Goal: Navigation & Orientation: Find specific page/section

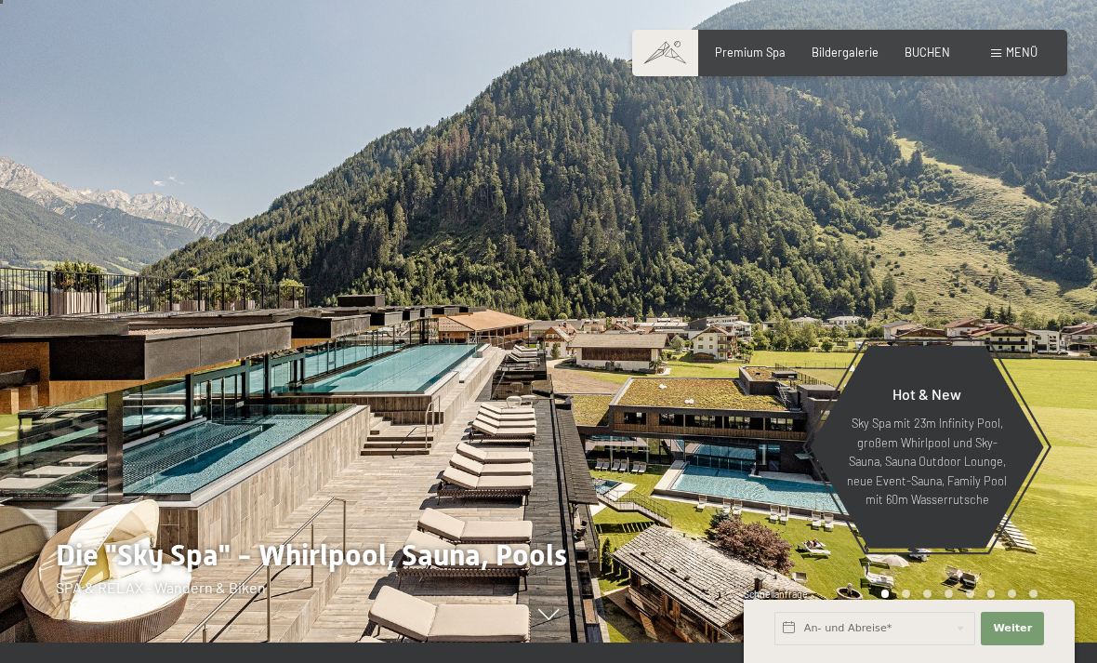
click at [1017, 58] on span "Menü" at bounding box center [1022, 52] width 32 height 15
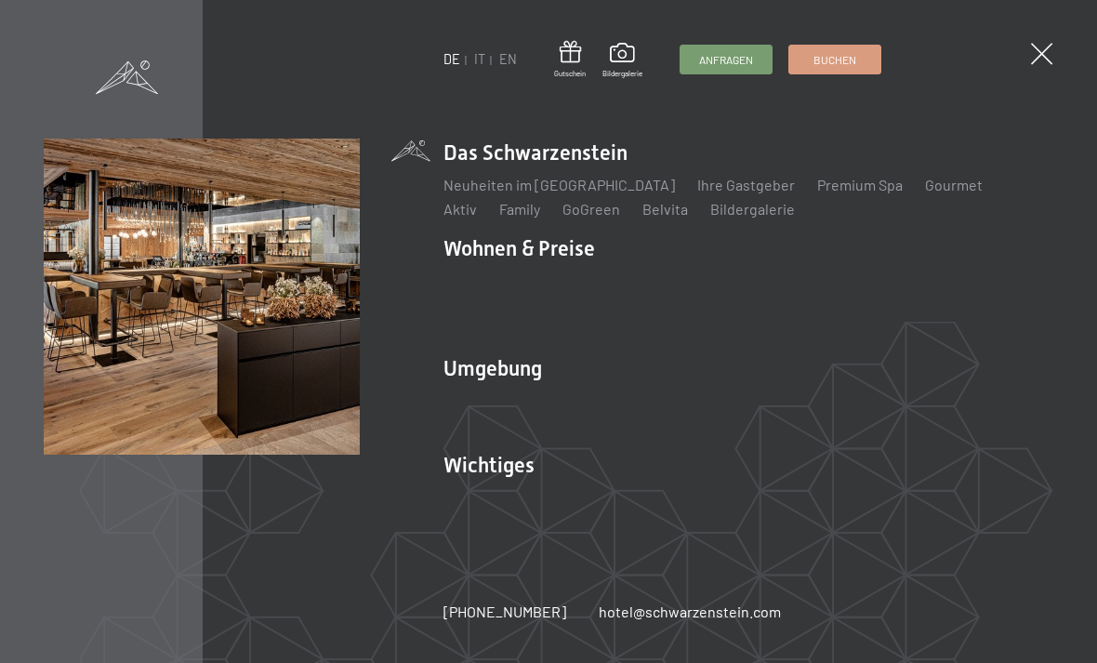
click at [475, 59] on link "IT" at bounding box center [479, 59] width 11 height 16
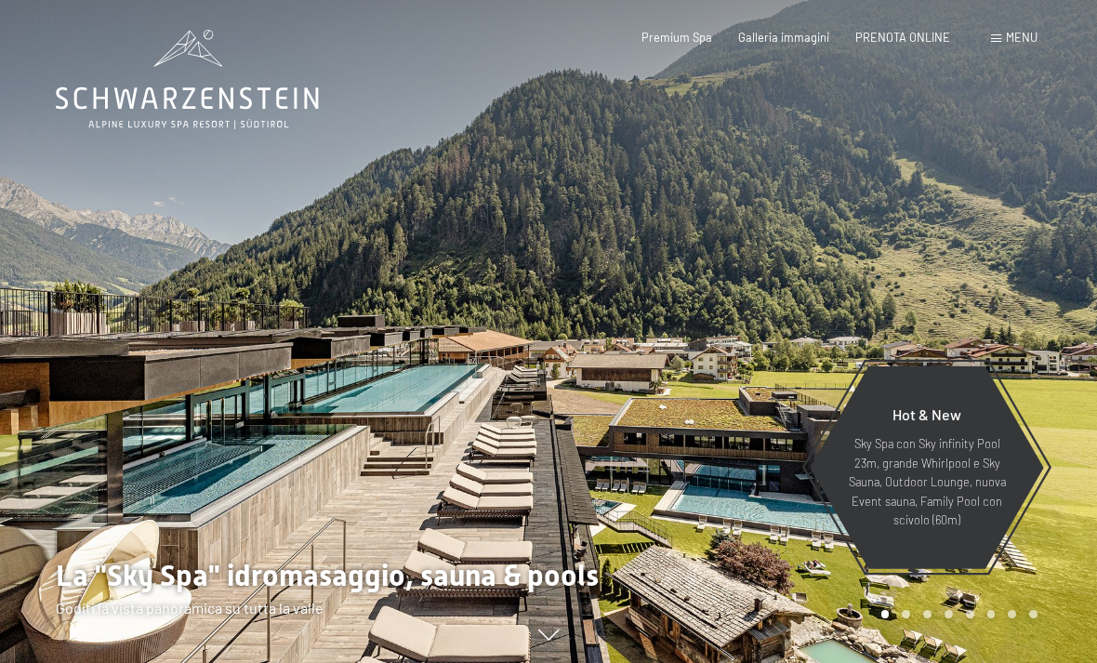
click at [1030, 41] on span "Menu" at bounding box center [1022, 37] width 32 height 15
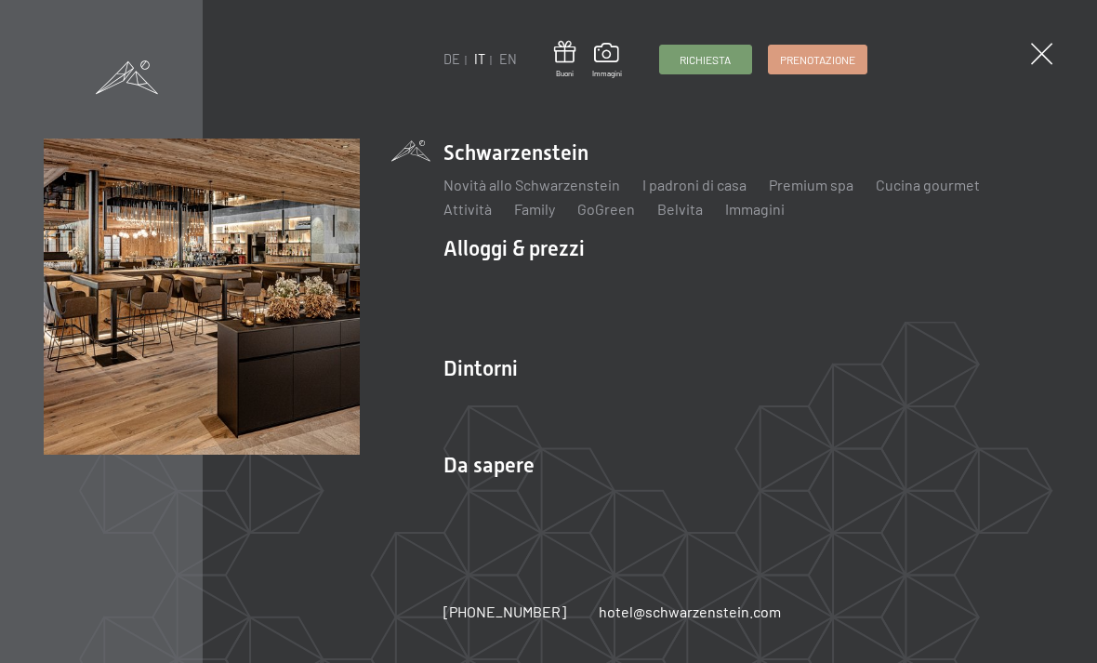
click at [482, 207] on link "Attività" at bounding box center [468, 209] width 48 height 18
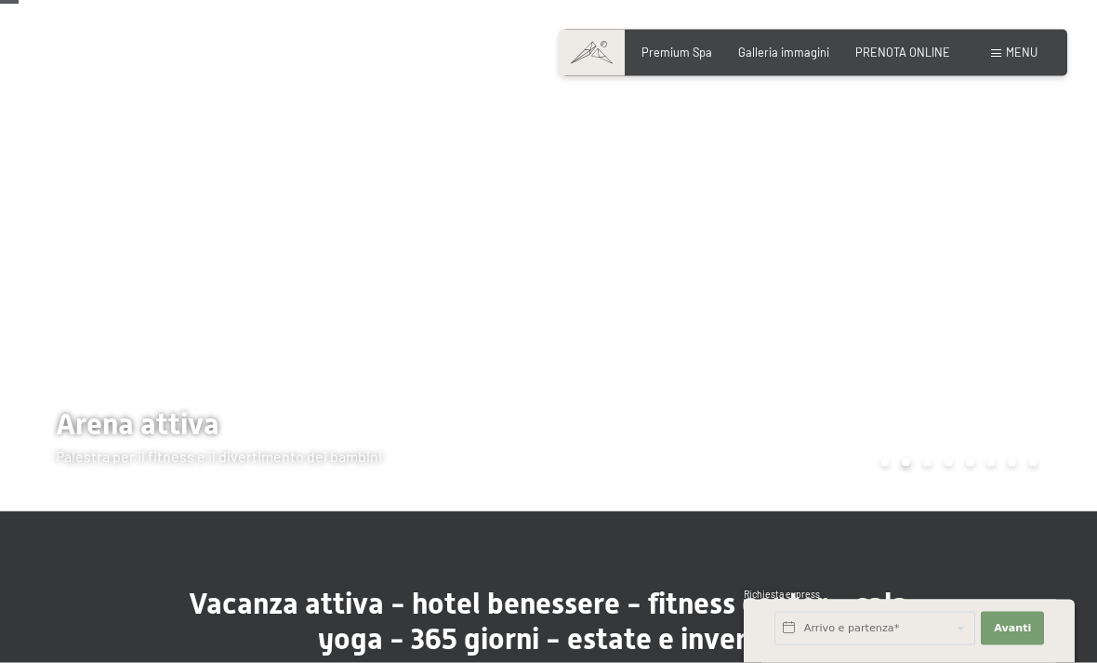
scroll to position [64, 0]
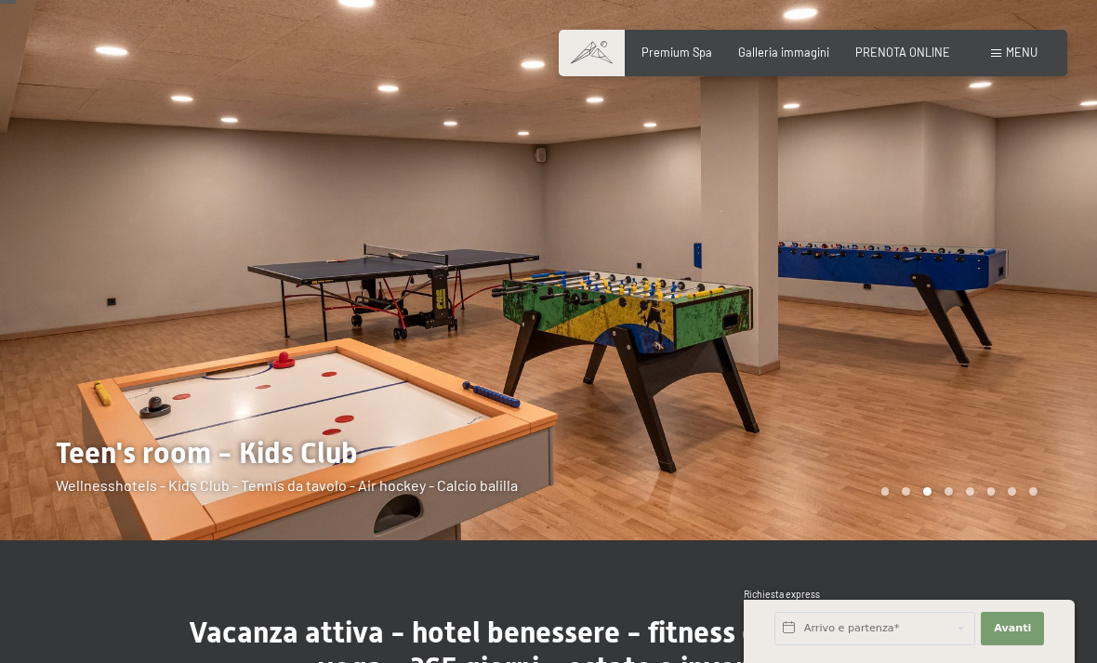
click at [1040, 326] on div at bounding box center [823, 238] width 549 height 605
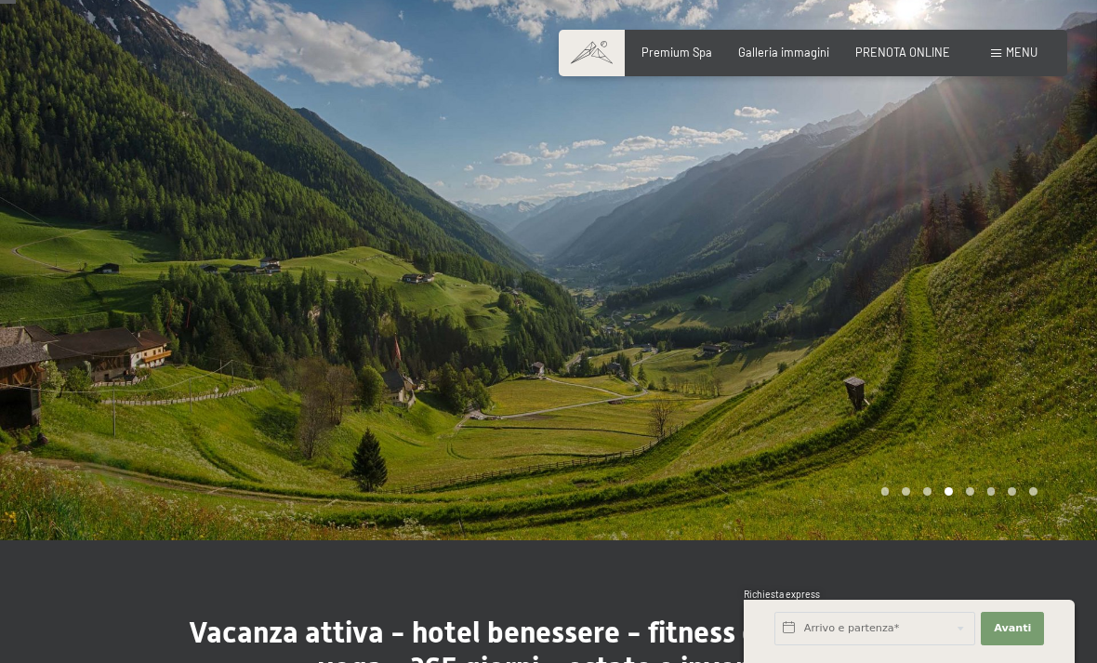
click at [1040, 326] on div at bounding box center [823, 238] width 549 height 605
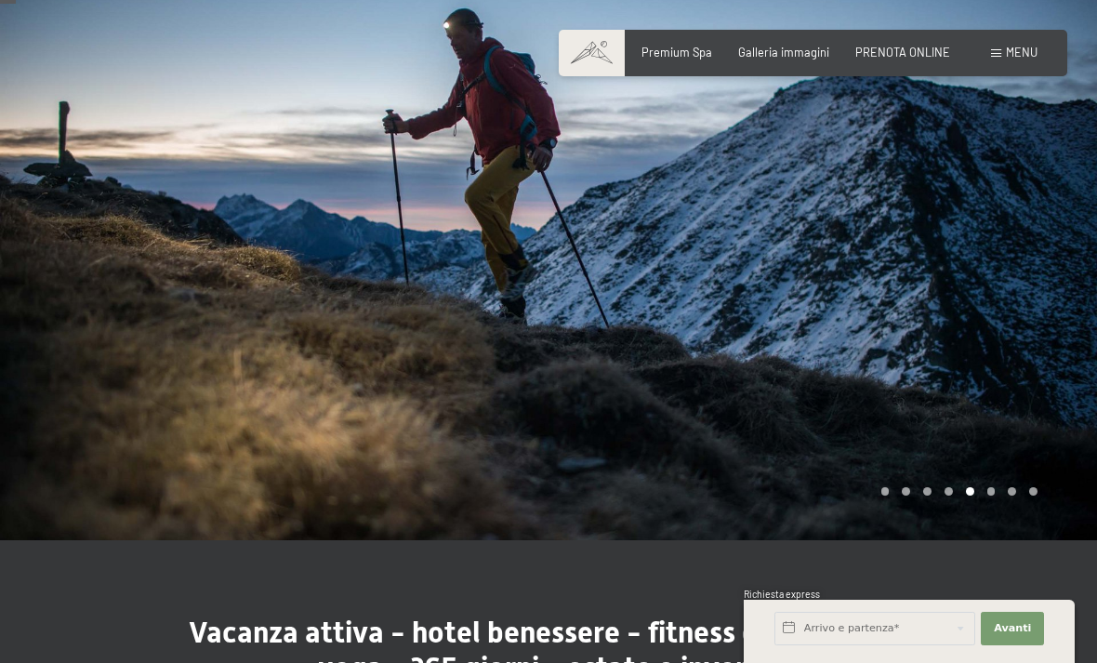
click at [1038, 323] on div at bounding box center [823, 238] width 549 height 605
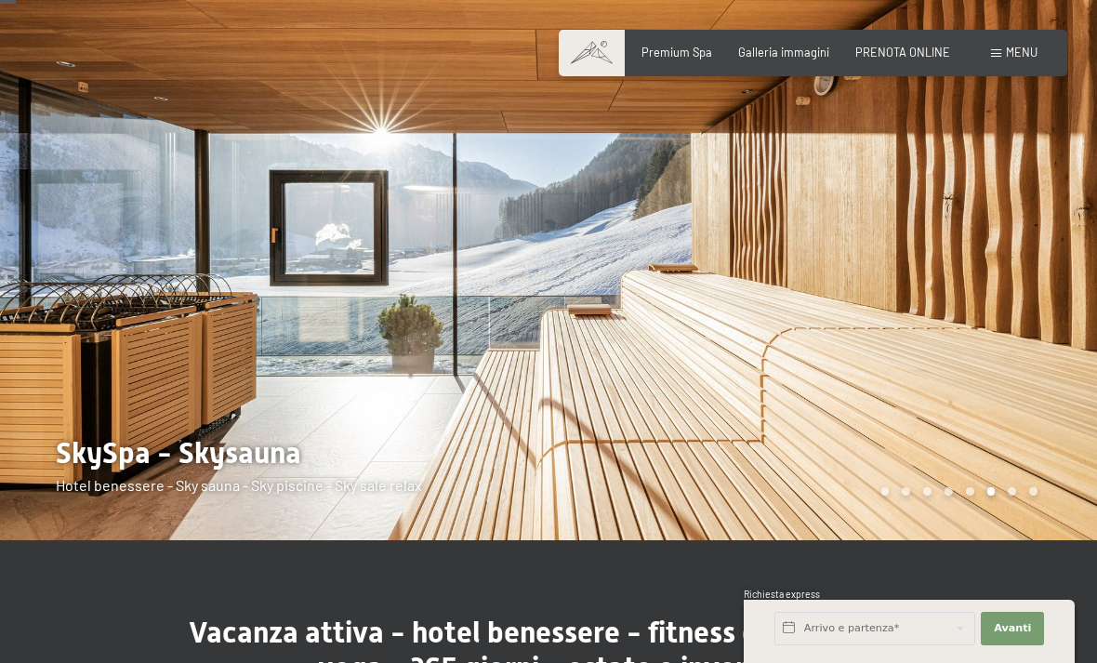
click at [1032, 330] on div at bounding box center [823, 238] width 549 height 605
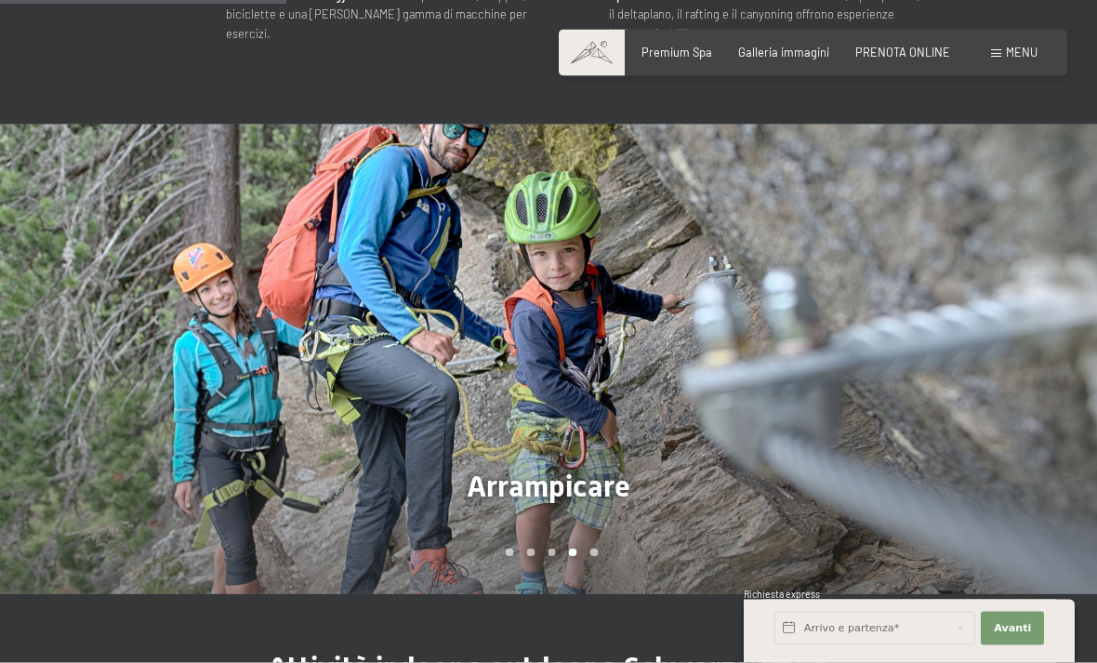
scroll to position [1114, 0]
click at [1017, 389] on div at bounding box center [823, 359] width 549 height 470
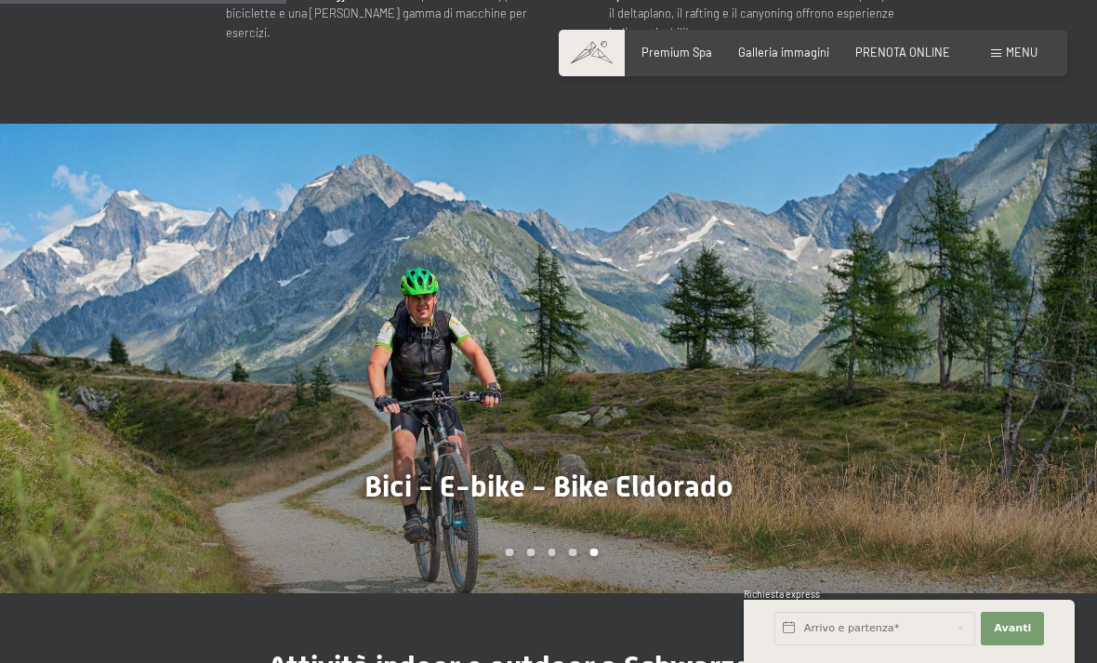
click at [1008, 375] on div at bounding box center [823, 359] width 549 height 470
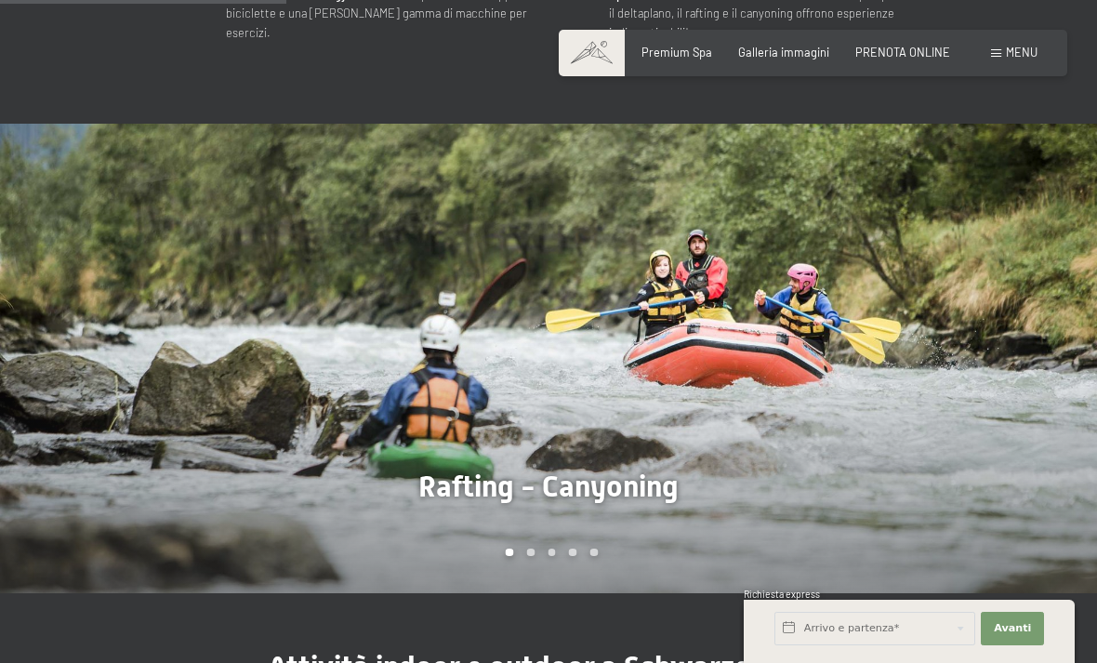
click at [1015, 365] on div at bounding box center [823, 359] width 549 height 470
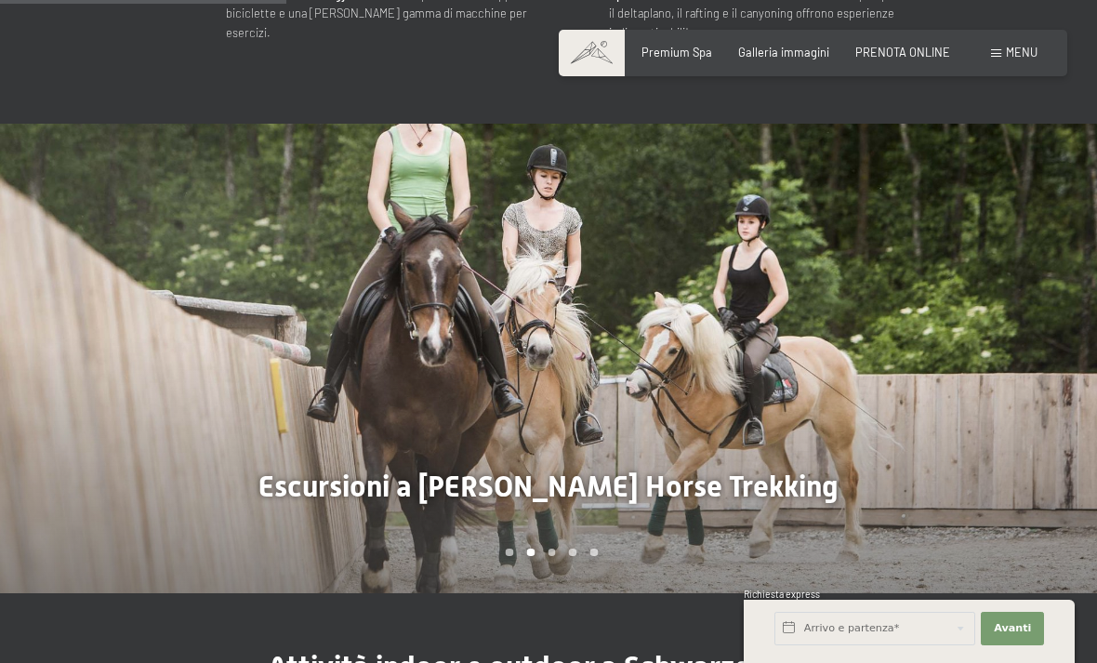
click at [933, 393] on div at bounding box center [823, 359] width 549 height 470
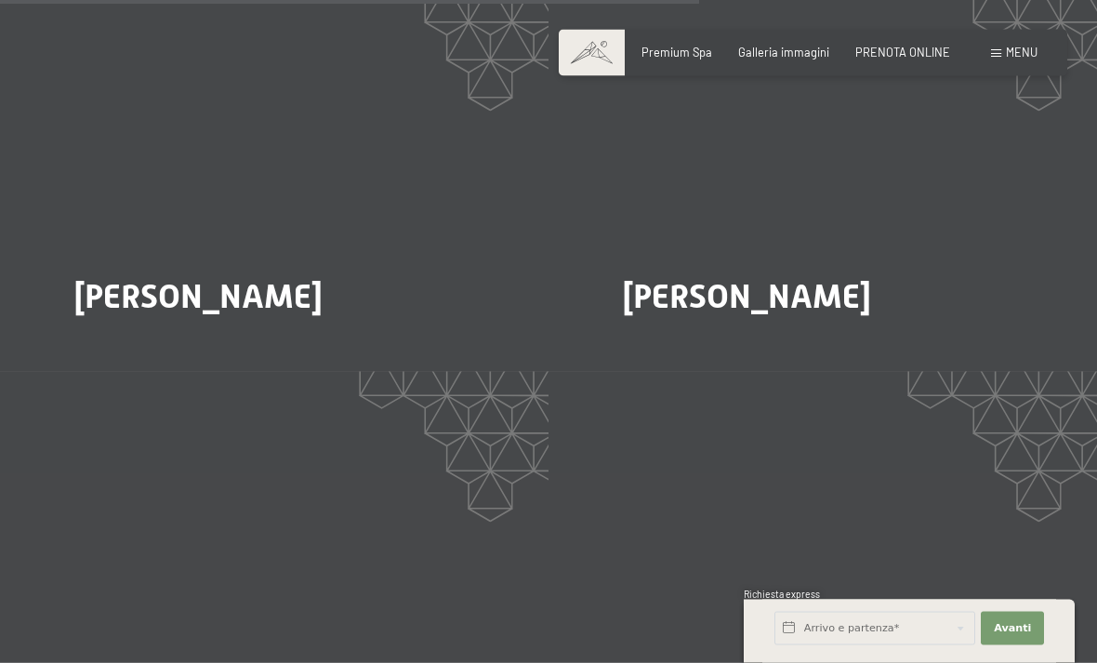
scroll to position [2757, 0]
click at [650, 339] on span "Di più" at bounding box center [646, 347] width 31 height 17
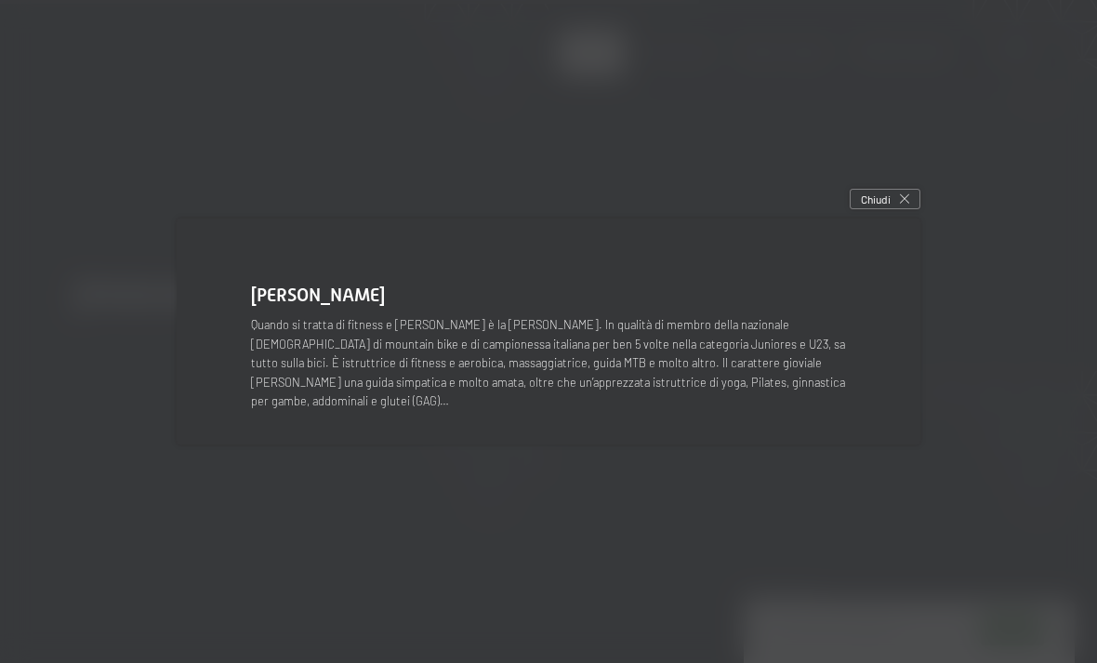
click at [920, 226] on div at bounding box center [548, 331] width 1097 height 663
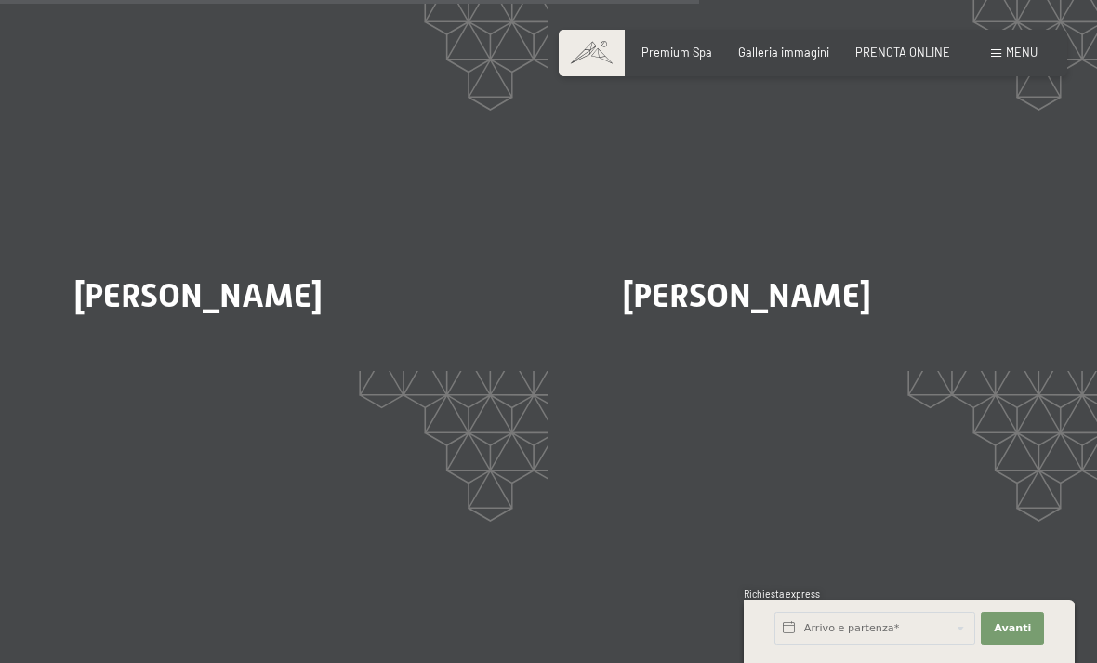
click at [1036, 50] on span "Menu" at bounding box center [1022, 52] width 32 height 15
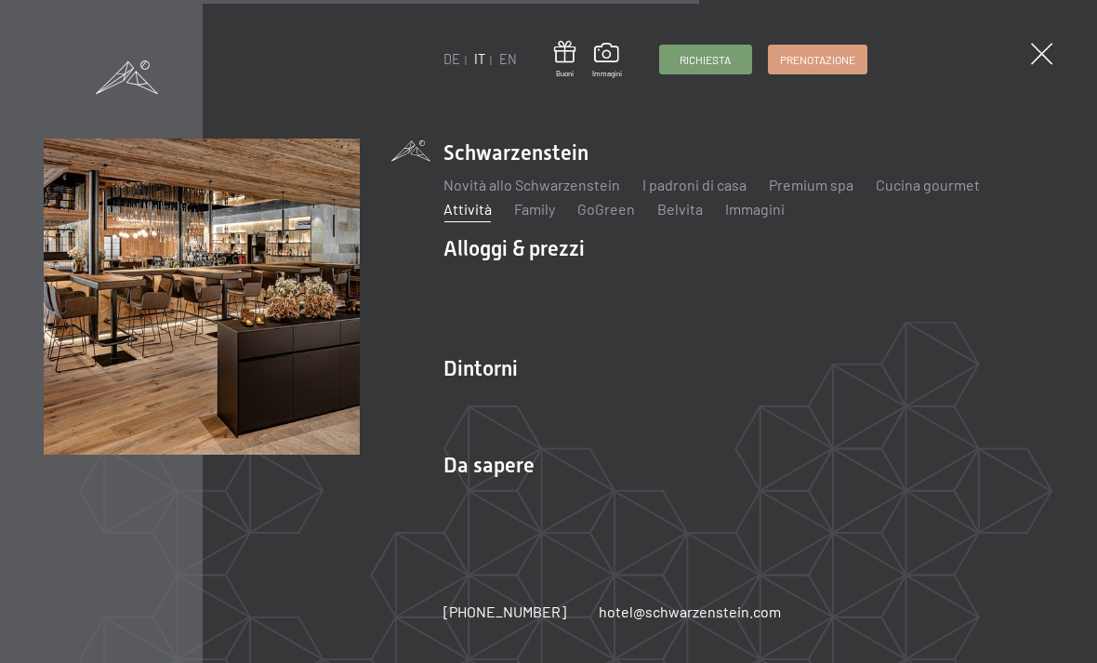
click at [946, 185] on link "Cucina gourmet" at bounding box center [928, 185] width 104 height 18
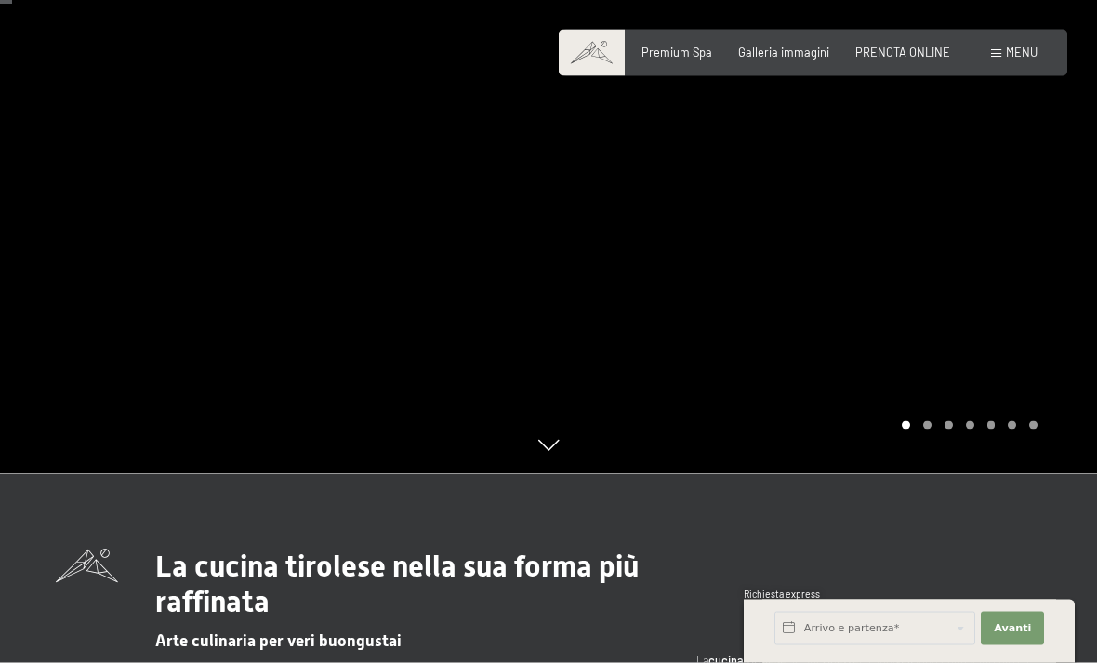
scroll to position [189, 0]
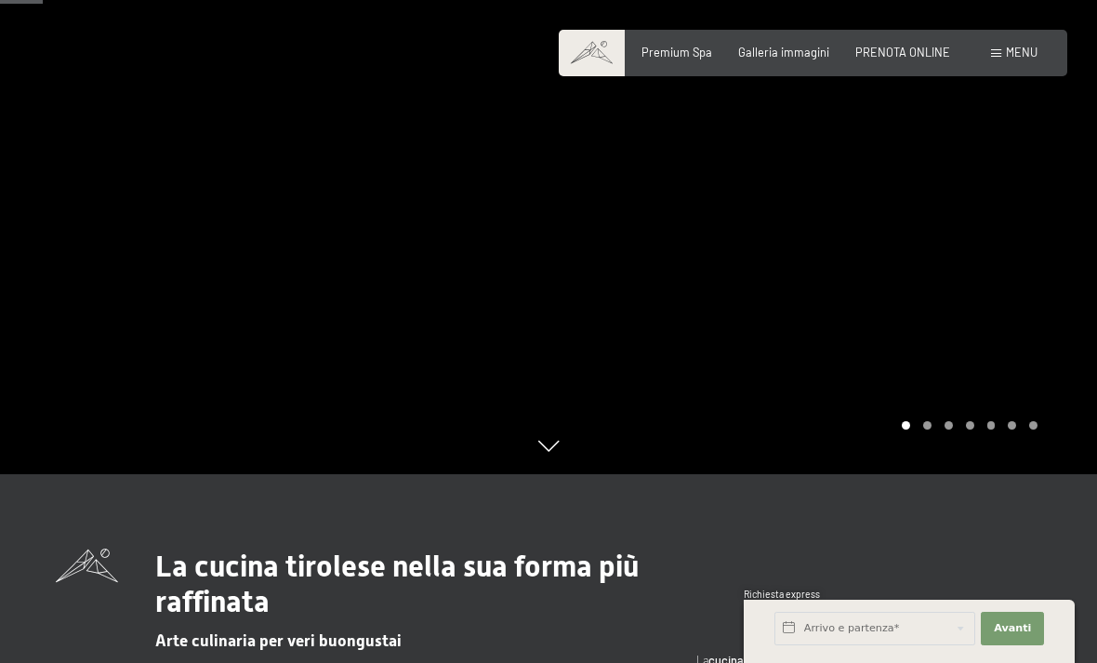
click at [1035, 202] on div at bounding box center [823, 142] width 549 height 663
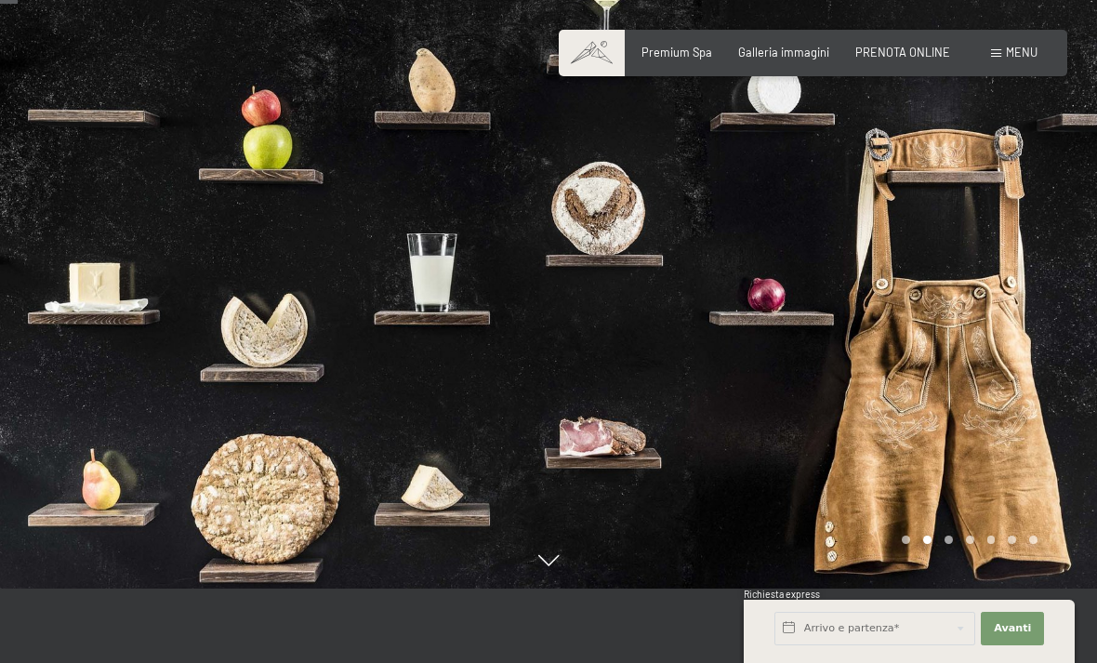
scroll to position [69, 0]
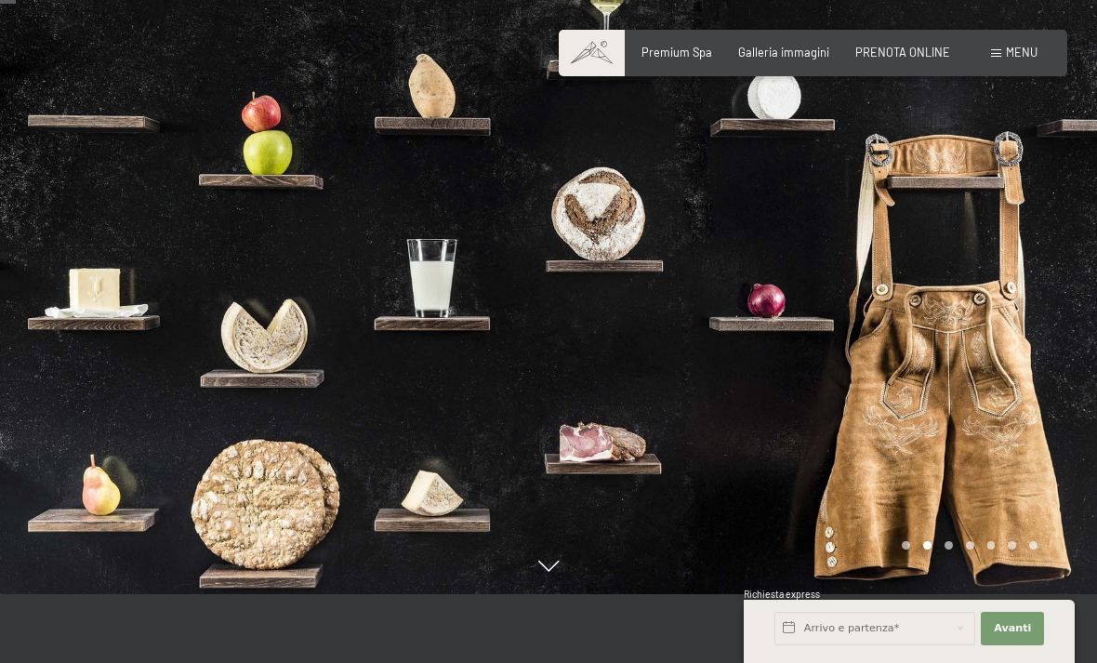
click at [1023, 261] on div at bounding box center [823, 262] width 549 height 663
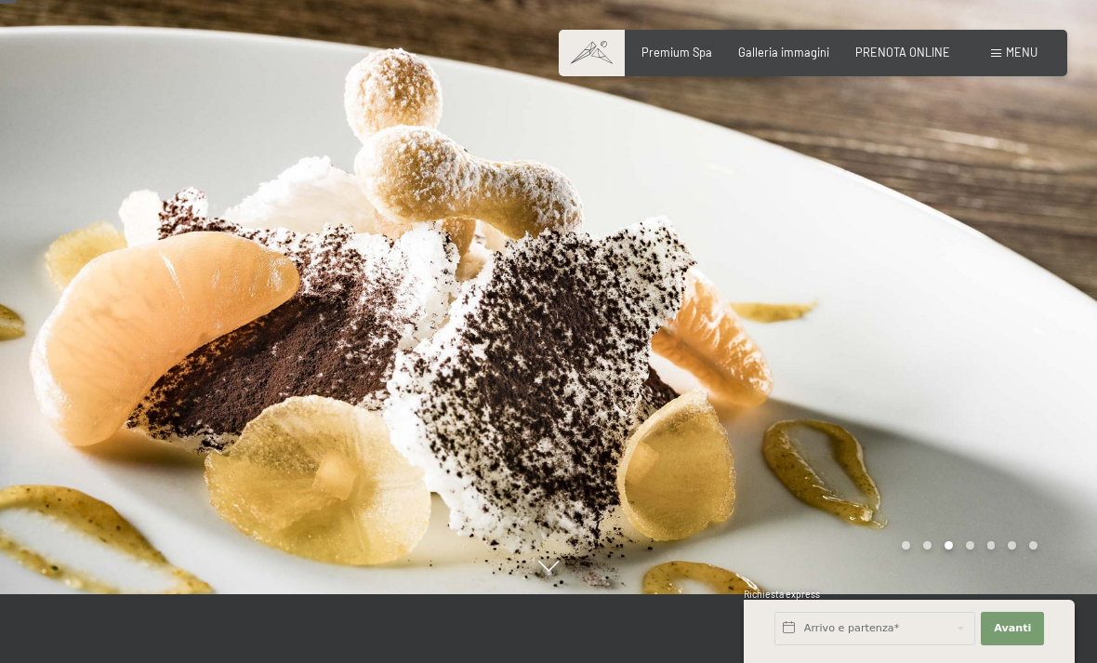
click at [1014, 245] on div at bounding box center [823, 262] width 549 height 663
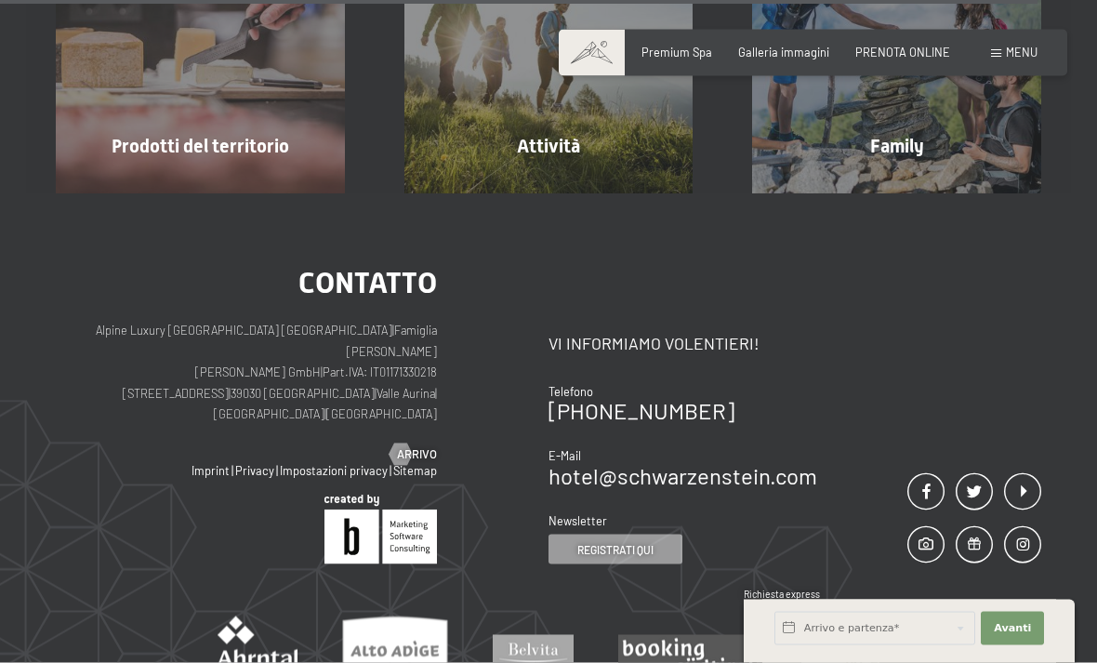
scroll to position [4171, 0]
click at [1035, 57] on span "Menu" at bounding box center [1022, 52] width 32 height 15
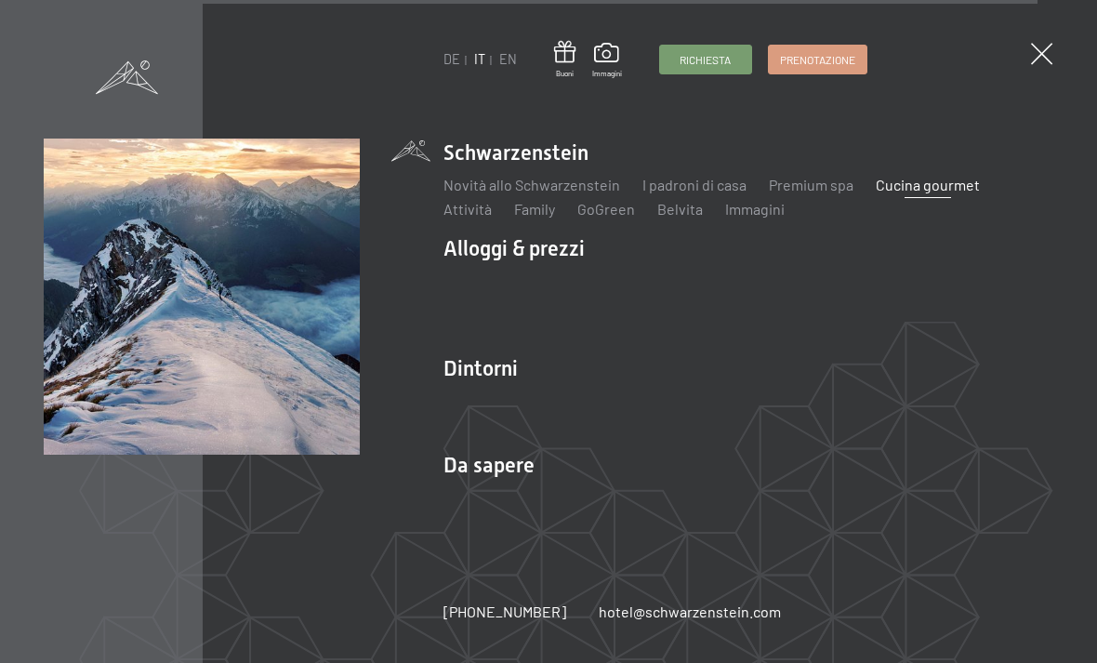
click at [474, 410] on link "Aurina" at bounding box center [465, 401] width 43 height 18
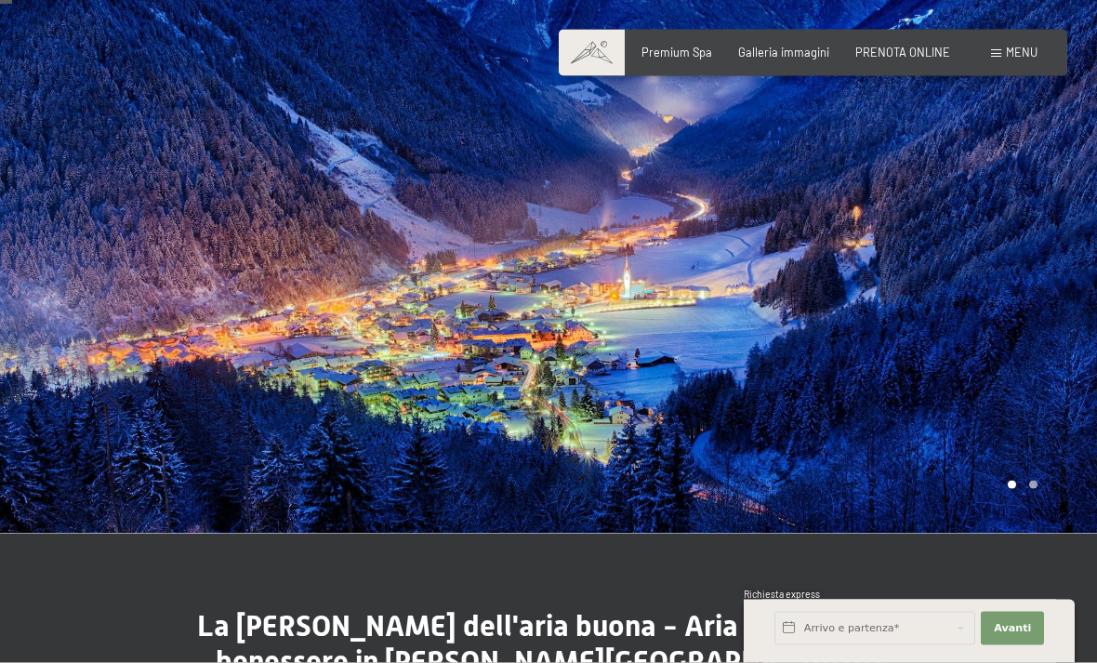
scroll to position [72, 0]
click at [1026, 153] on div at bounding box center [823, 230] width 549 height 605
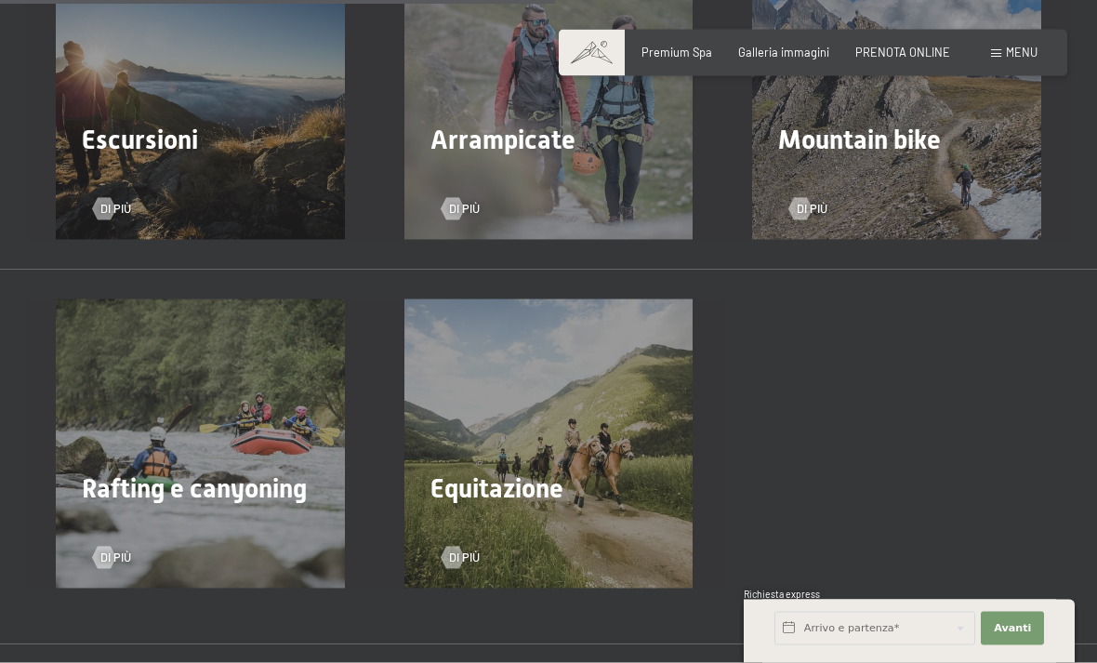
scroll to position [2353, 0]
click at [449, 546] on div at bounding box center [452, 557] width 13 height 22
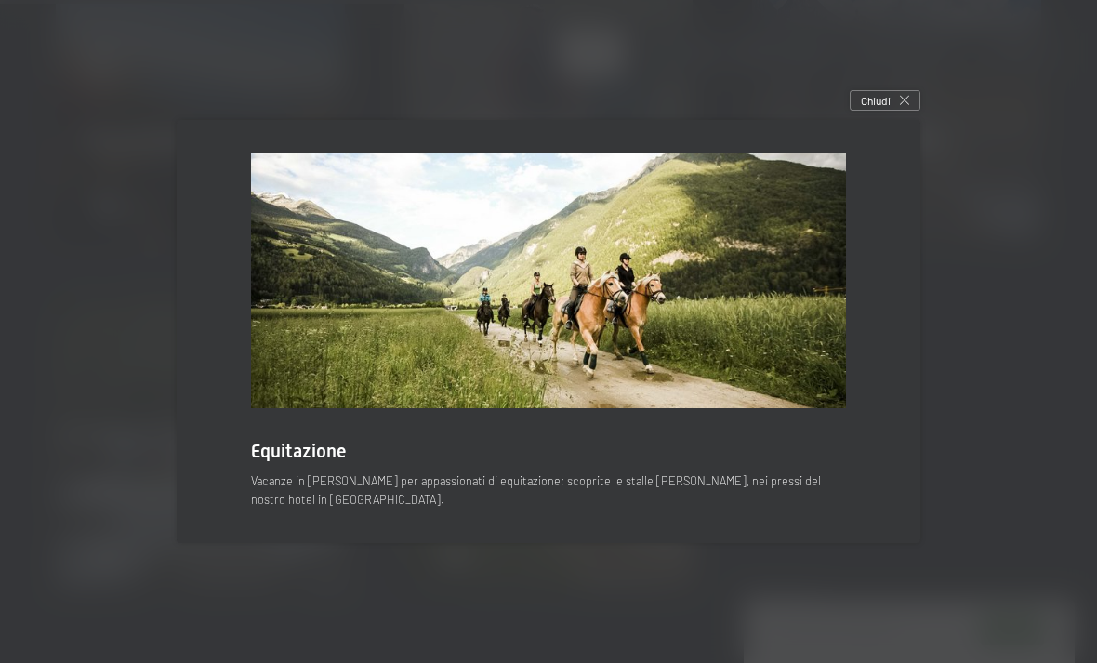
click at [882, 109] on span "Chiudi" at bounding box center [876, 101] width 30 height 16
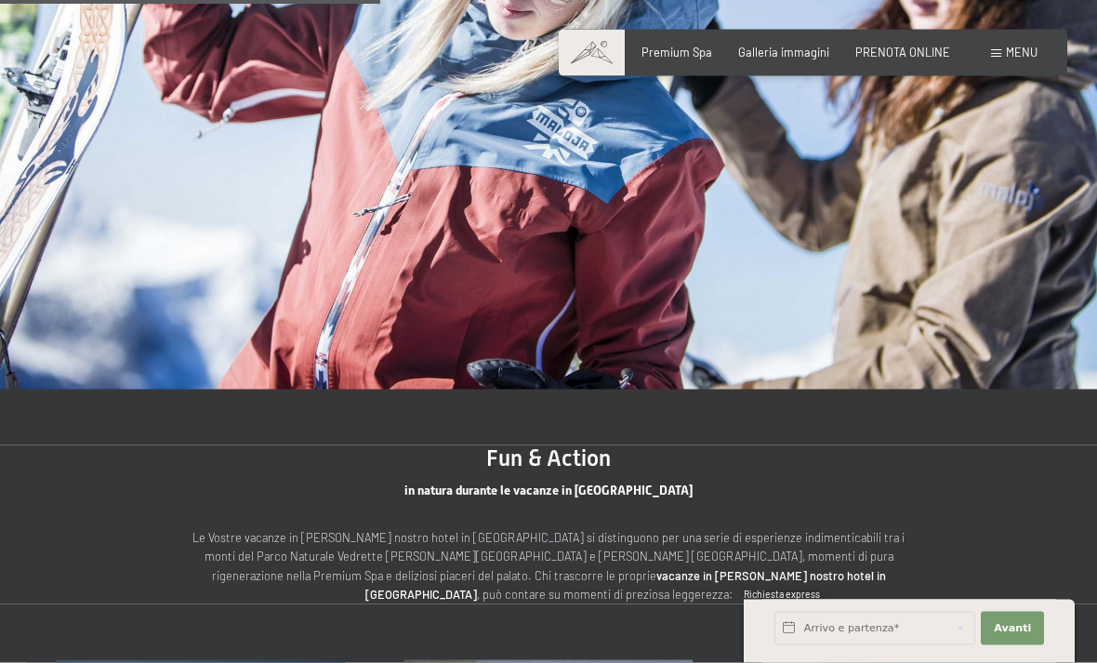
scroll to position [1631, 0]
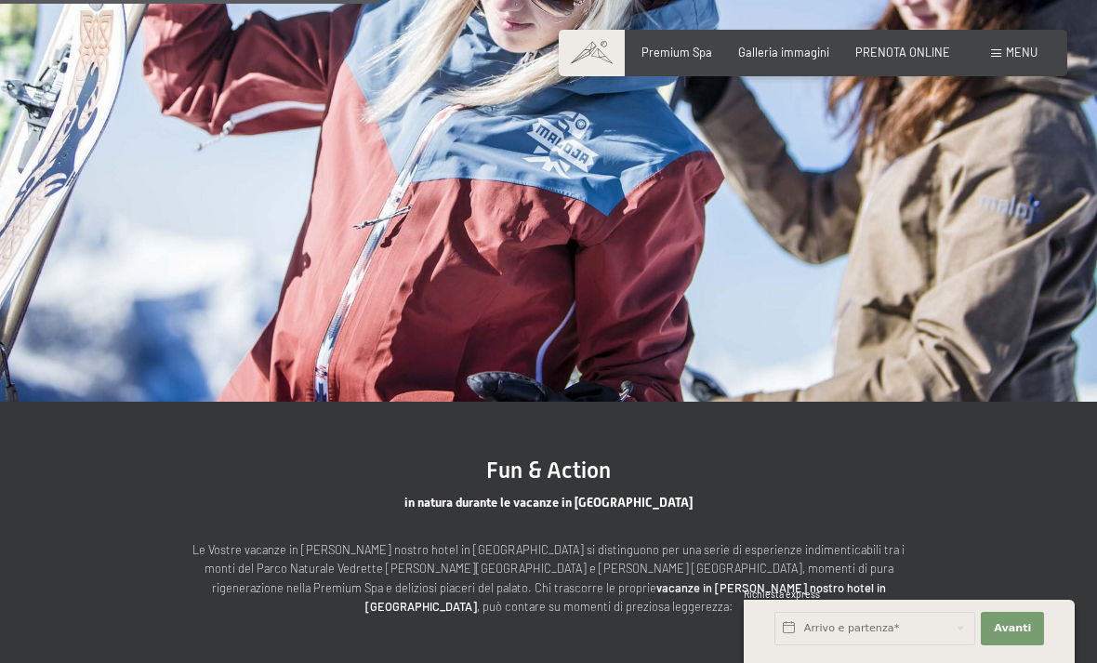
click at [1012, 58] on span "Menu" at bounding box center [1022, 52] width 32 height 15
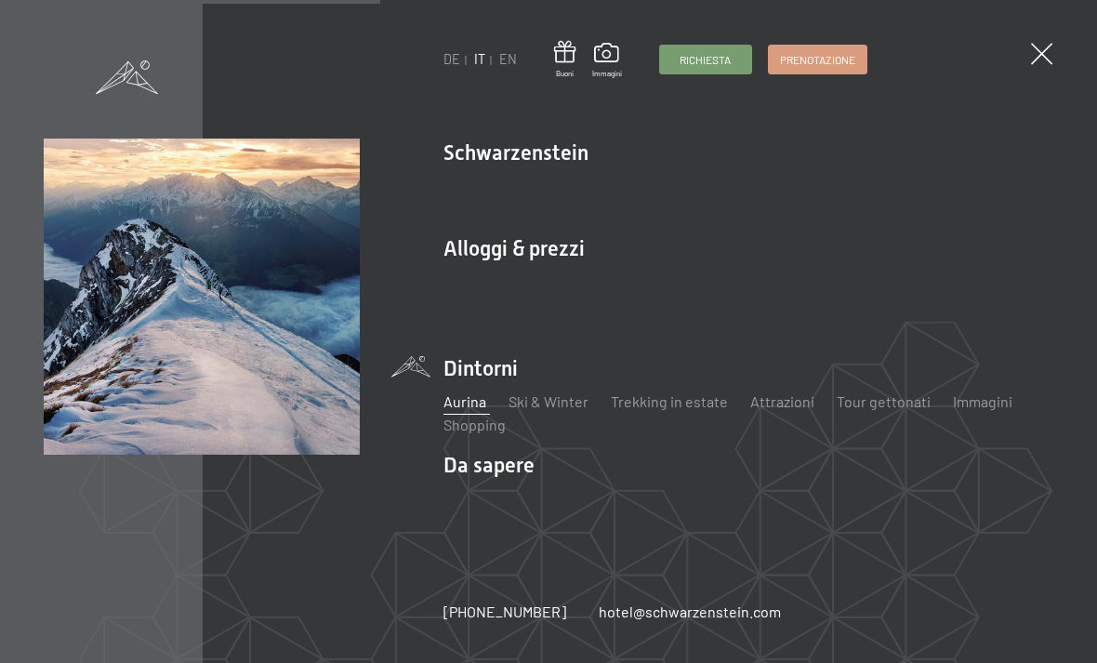
click at [436, 420] on img at bounding box center [229, 229] width 458 height 458
click at [467, 424] on link "Shopping" at bounding box center [475, 425] width 62 height 18
